Goal: Information Seeking & Learning: Learn about a topic

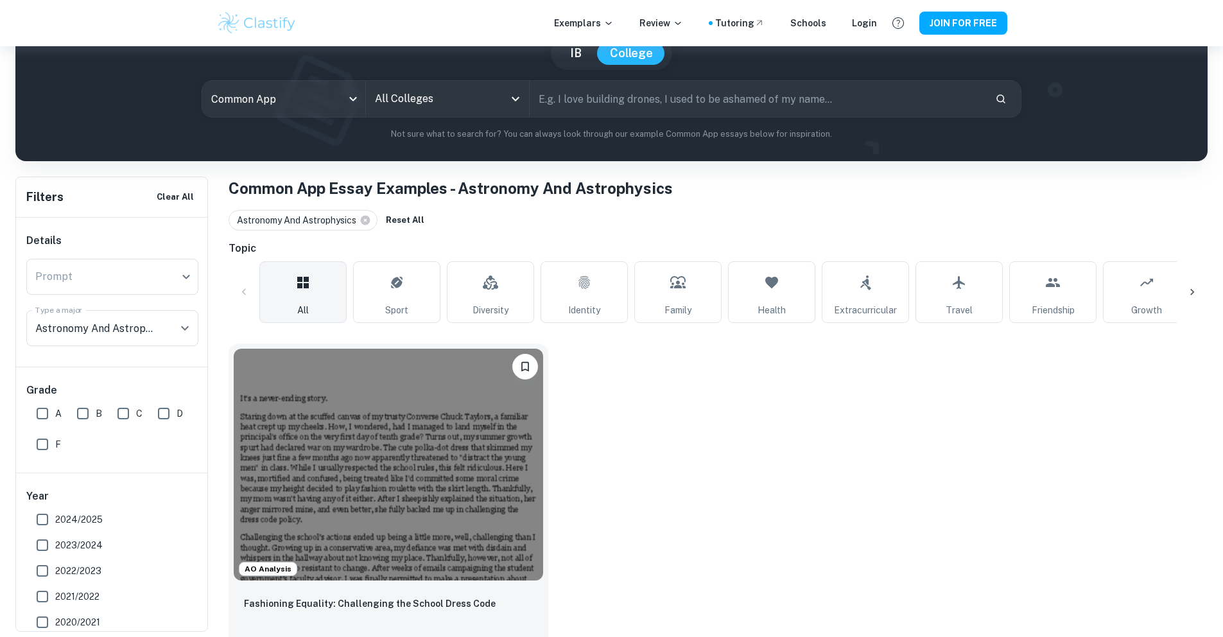
scroll to position [128, 0]
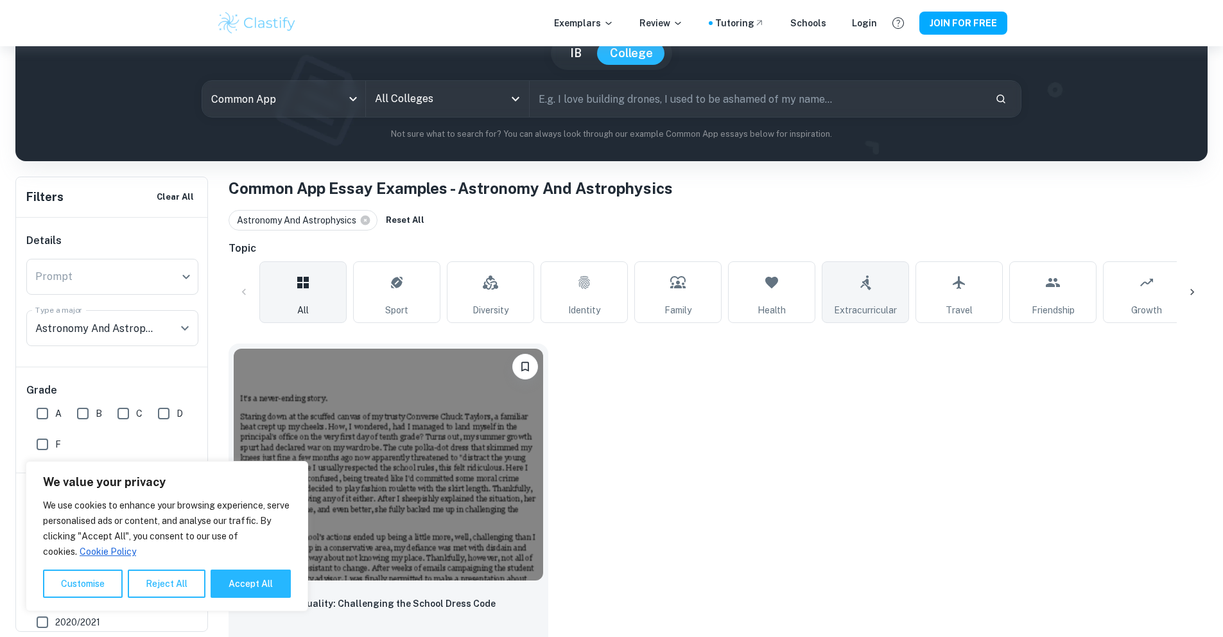
click at [888, 299] on link "Extracurricular" at bounding box center [865, 292] width 87 height 62
type input "Extracurricular"
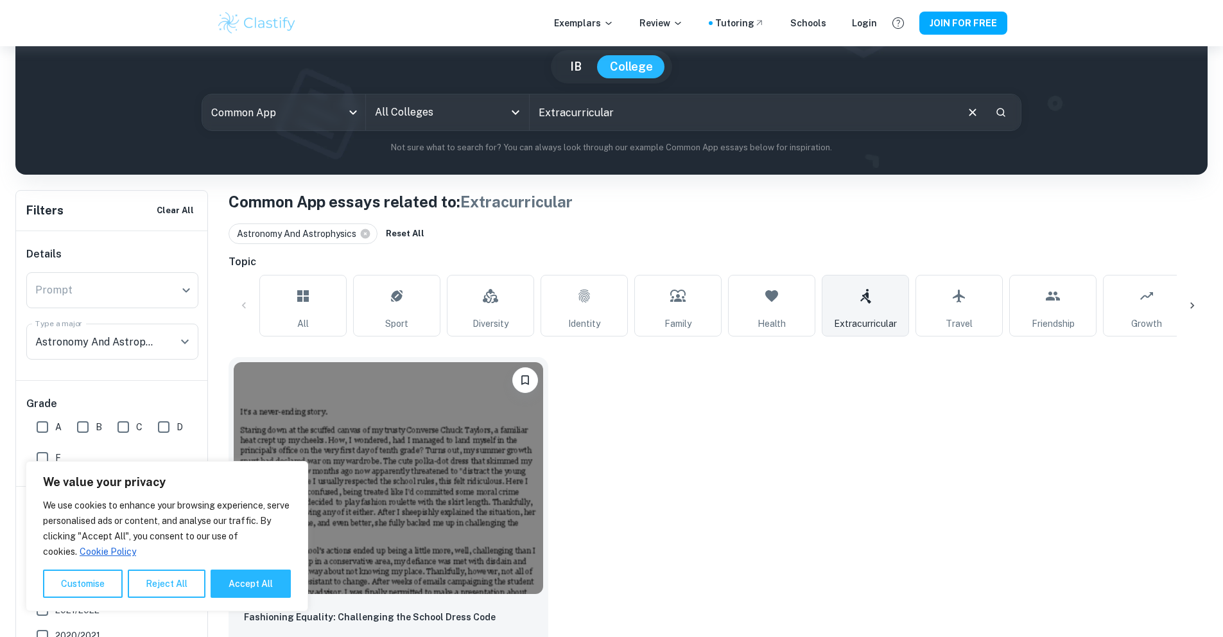
scroll to position [128, 0]
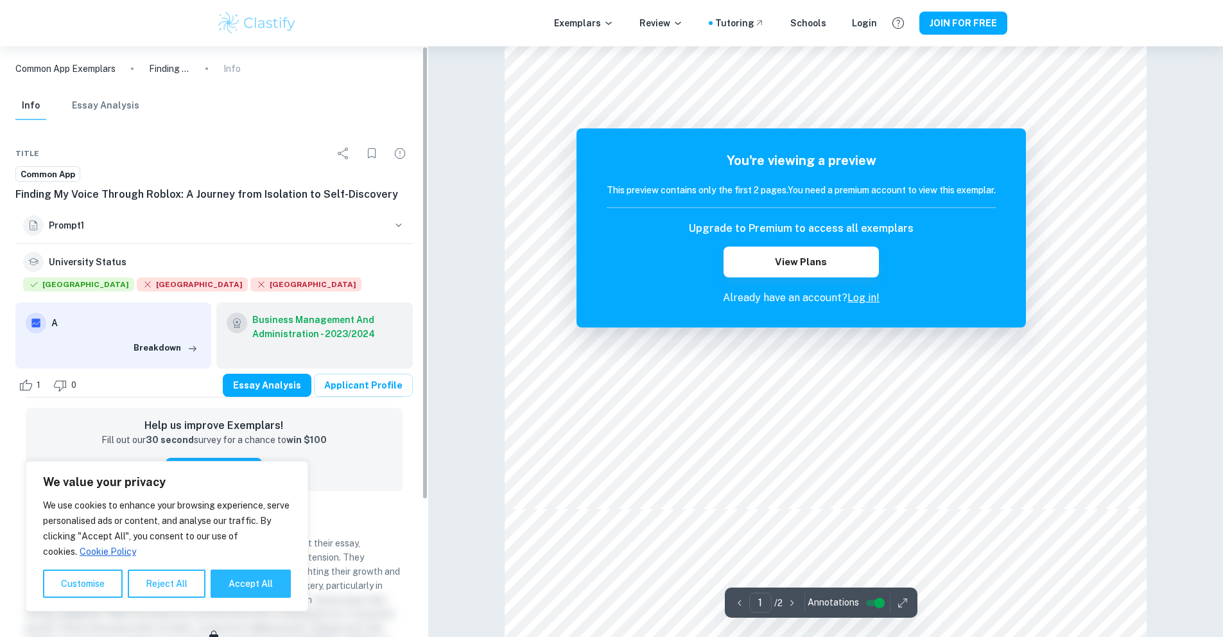
scroll to position [369, 0]
